Goal: Task Accomplishment & Management: Manage account settings

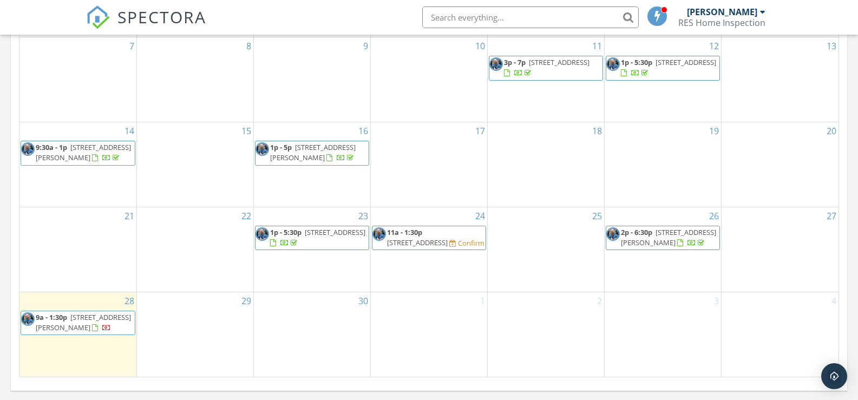
scroll to position [1002, 875]
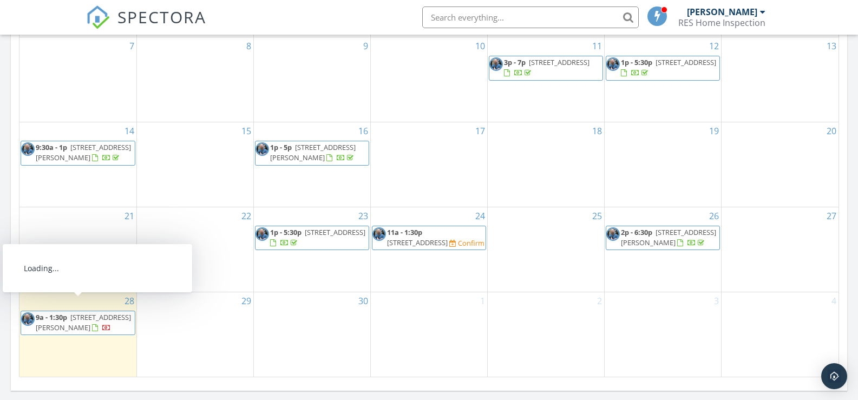
click at [86, 322] on span "9a - 1:30p 201 Bliven Sherman Rd, Oxford 13830" at bounding box center [78, 322] width 114 height 21
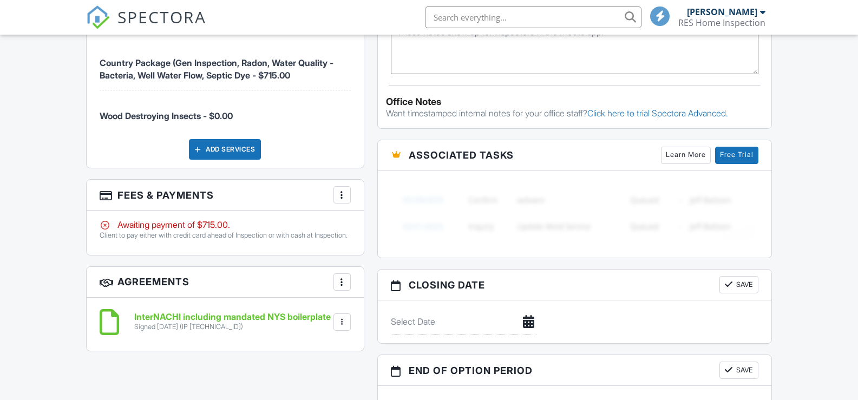
click at [338, 197] on div at bounding box center [342, 195] width 11 height 11
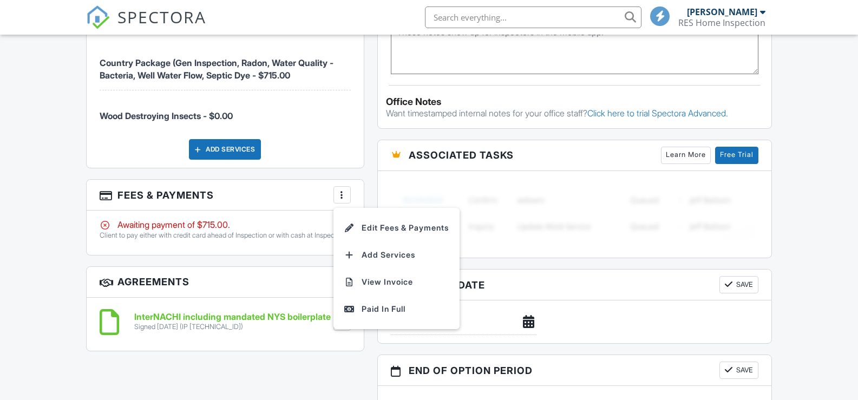
scroll to position [765, 0]
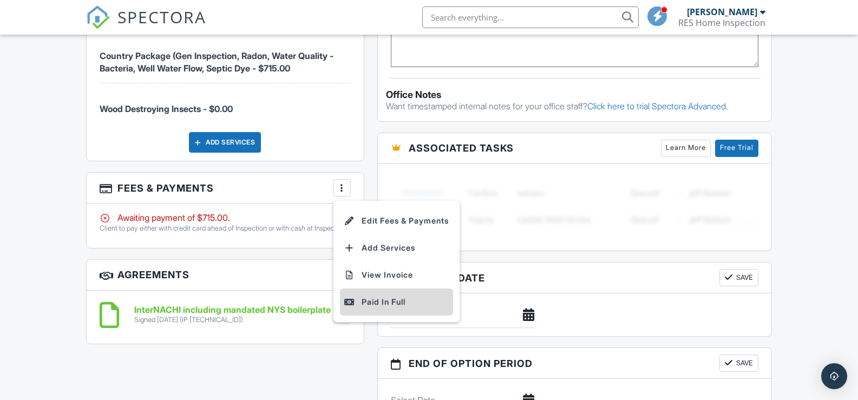
click at [368, 301] on div "Paid In Full" at bounding box center [396, 302] width 105 height 13
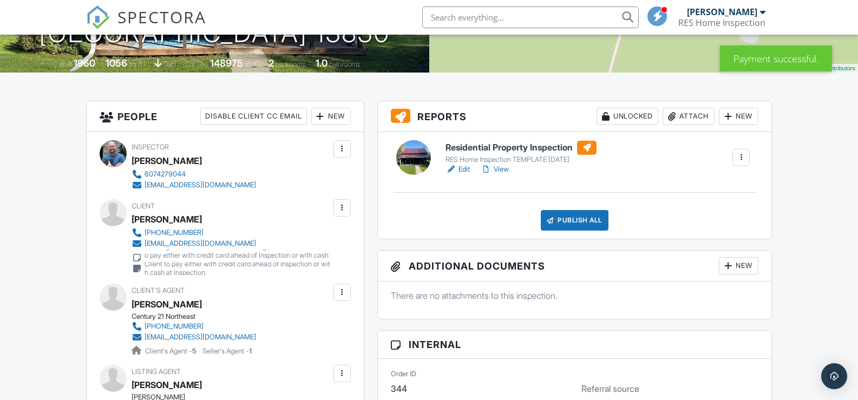
scroll to position [162, 0]
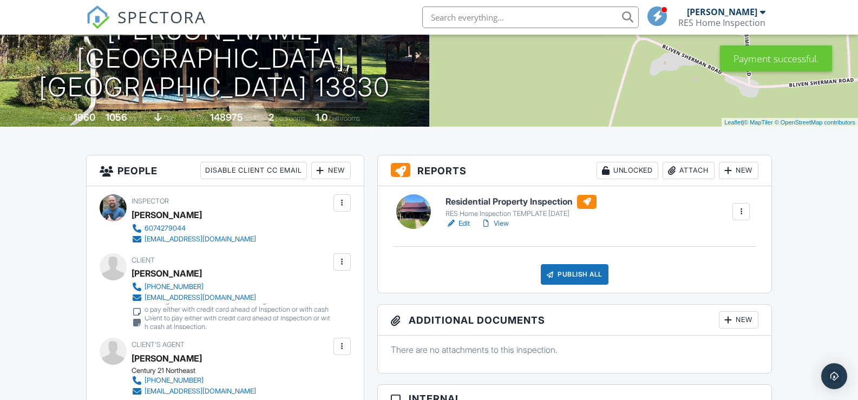
click at [499, 221] on link "View" at bounding box center [495, 223] width 28 height 11
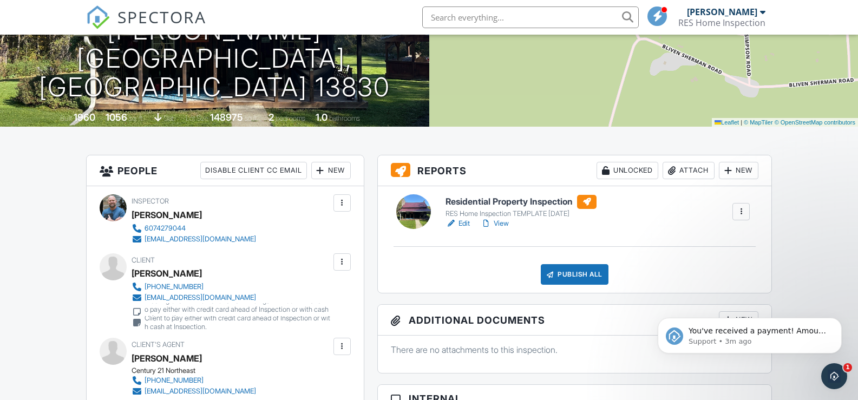
click at [500, 221] on link "View" at bounding box center [495, 223] width 28 height 11
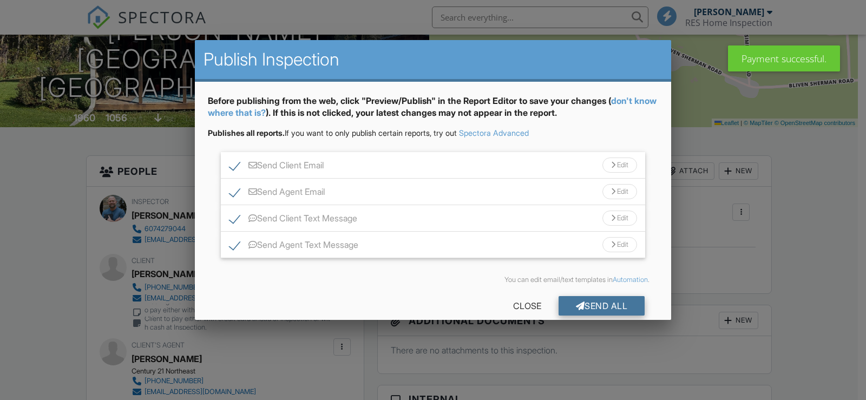
click at [595, 308] on div "Send All" at bounding box center [602, 305] width 87 height 19
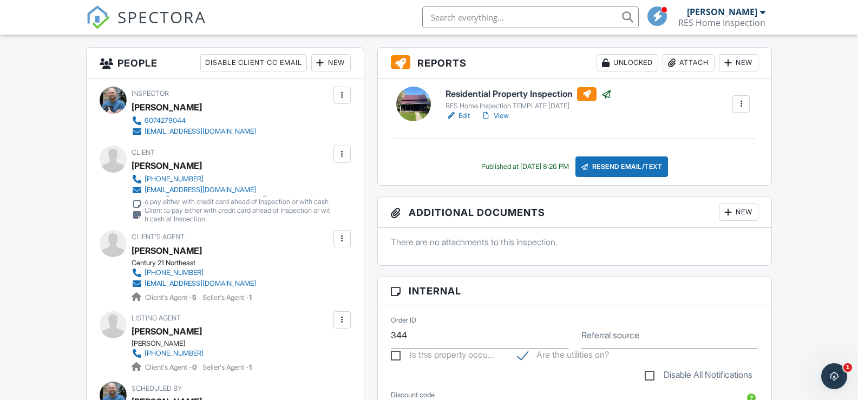
scroll to position [271, 0]
click at [502, 115] on link "View" at bounding box center [495, 115] width 28 height 11
